Goal: Transaction & Acquisition: Book appointment/travel/reservation

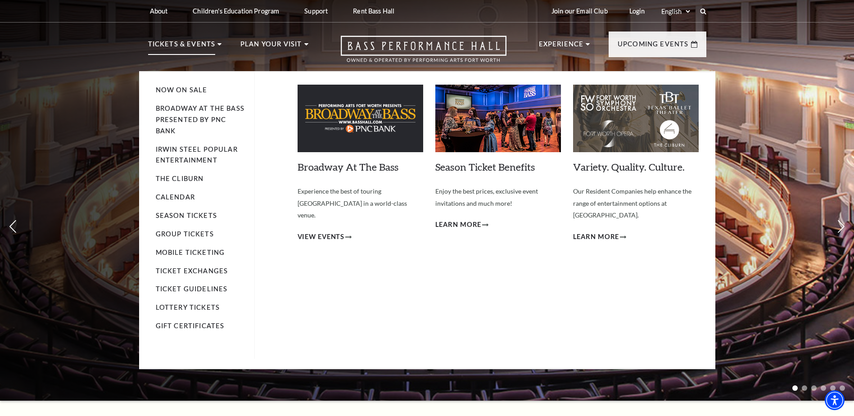
click at [196, 43] on p "Tickets & Events" at bounding box center [181, 47] width 67 height 16
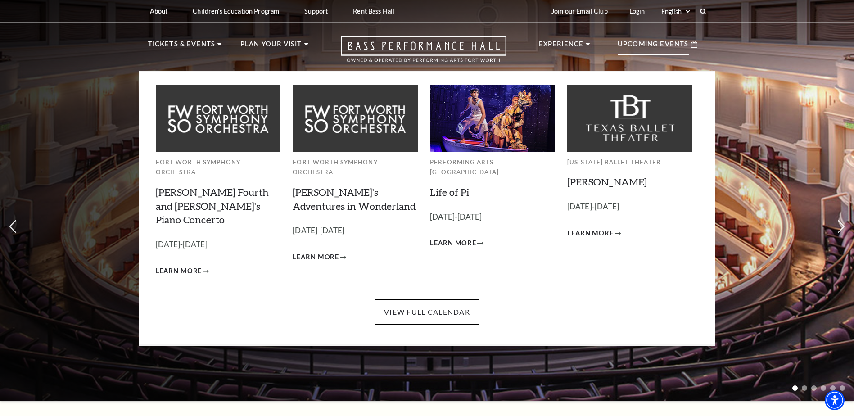
click at [641, 45] on p "Upcoming Events" at bounding box center [652, 47] width 71 height 16
click at [413, 299] on link "View Full Calendar" at bounding box center [426, 311] width 105 height 25
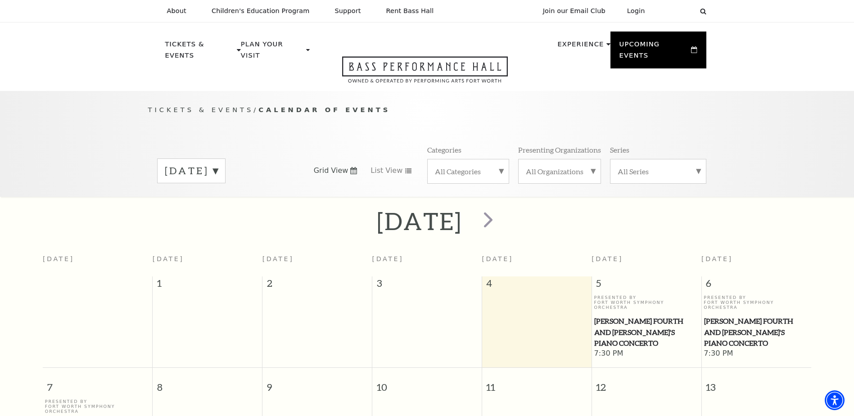
click at [225, 161] on div "[DATE]" at bounding box center [191, 170] width 68 height 25
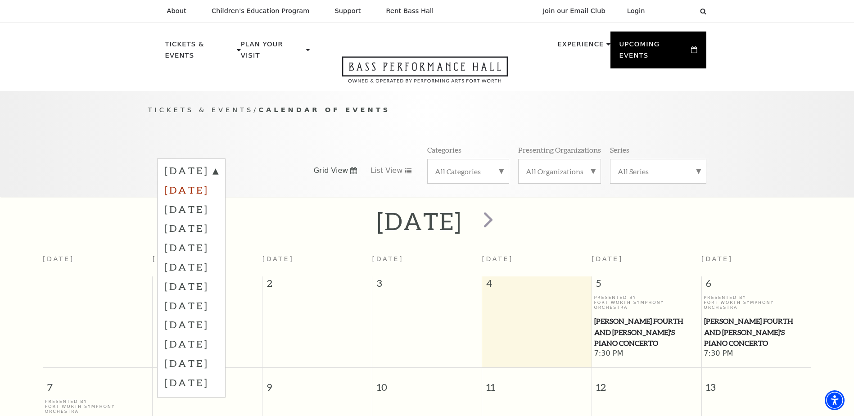
click at [218, 180] on label "[DATE]" at bounding box center [191, 189] width 53 height 19
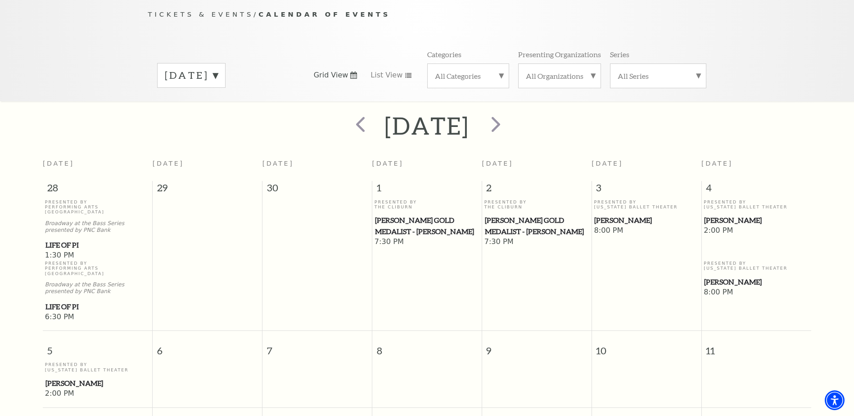
scroll to position [80, 0]
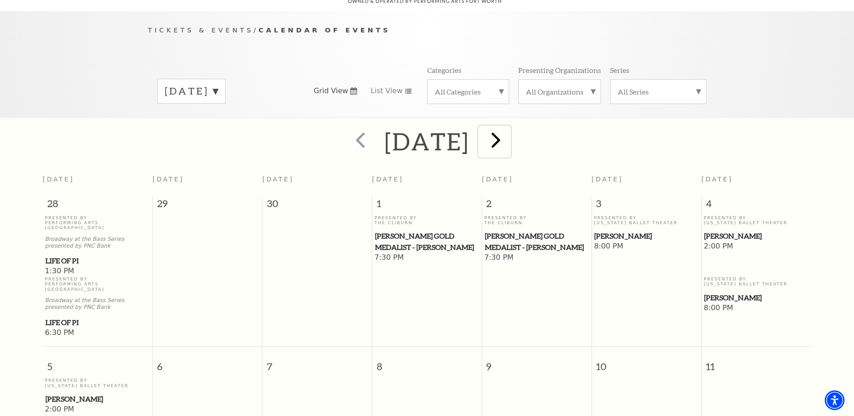
click at [508, 127] on span "next" at bounding box center [496, 140] width 26 height 26
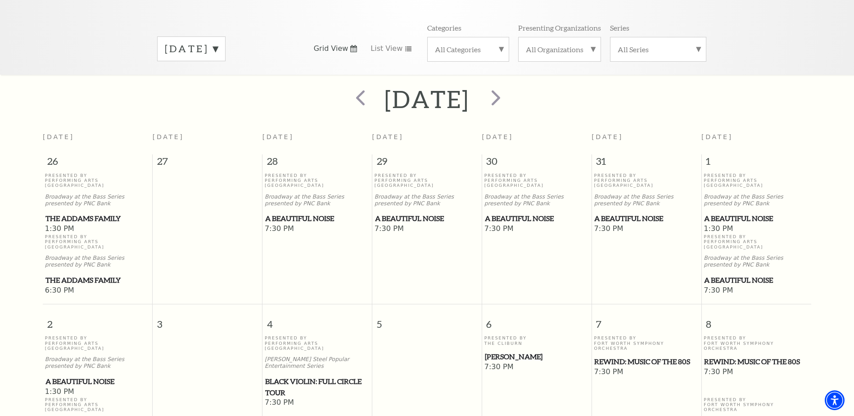
scroll to position [0, 0]
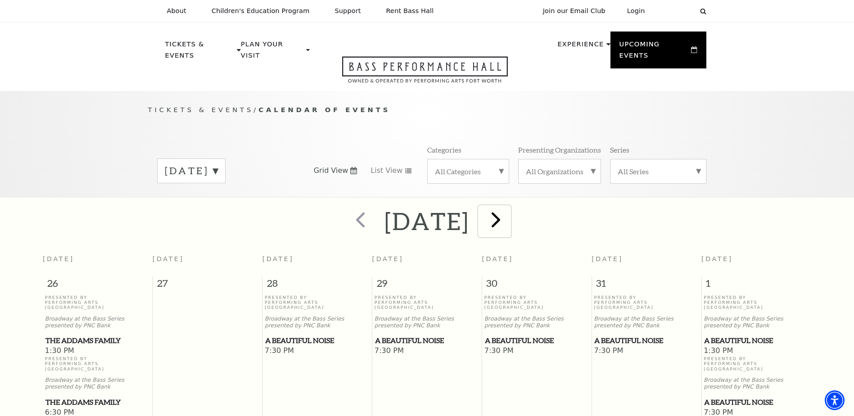
click at [508, 207] on span "next" at bounding box center [496, 220] width 26 height 26
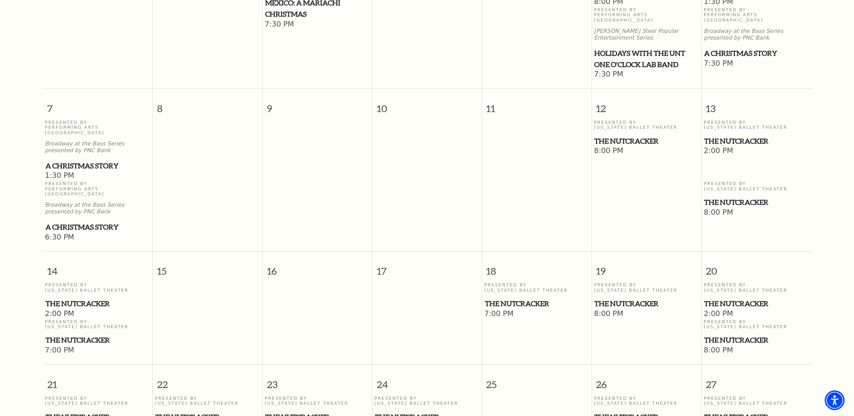
scroll to position [440, 0]
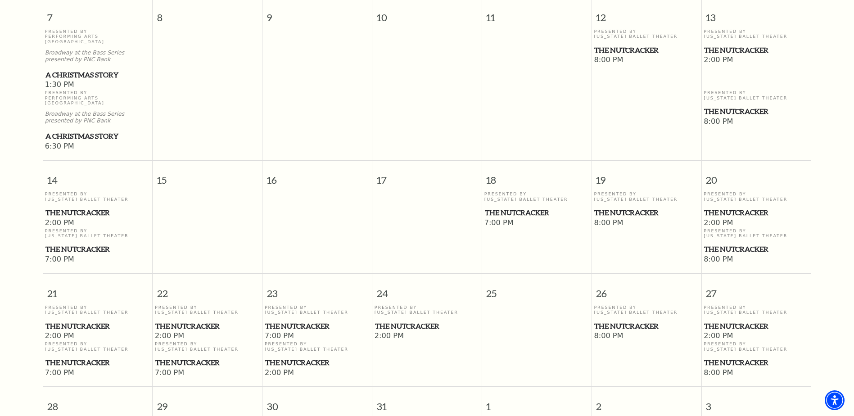
click at [728, 243] on span "The Nutcracker" at bounding box center [756, 248] width 104 height 11
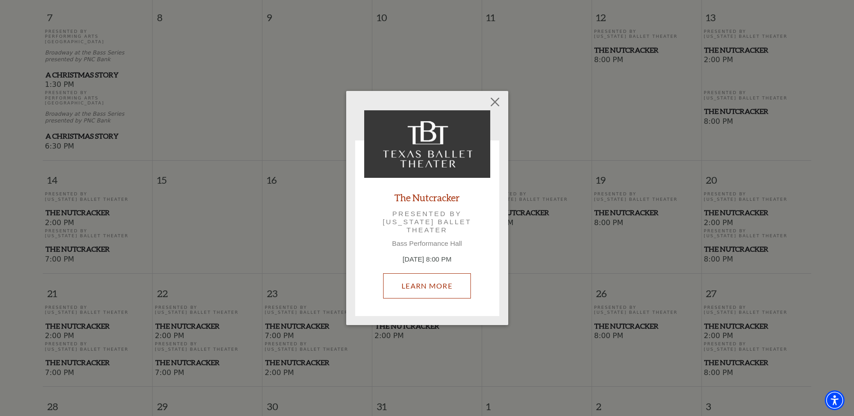
click at [441, 288] on link "Learn More" at bounding box center [427, 285] width 88 height 25
